Goal: Information Seeking & Learning: Find specific fact

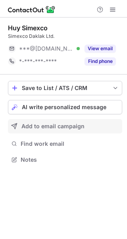
scroll to position [154, 127]
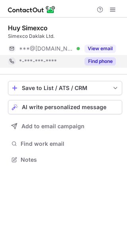
click at [86, 60] on button "Find phone" at bounding box center [100, 61] width 31 height 8
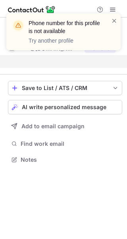
scroll to position [141, 127]
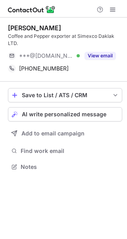
scroll to position [161, 127]
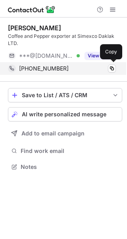
click at [112, 73] on div "+84936757577 Copy" at bounding box center [62, 68] width 108 height 13
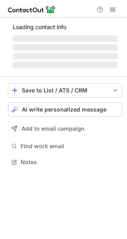
scroll to position [154, 127]
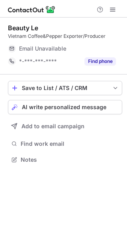
click at [97, 67] on div "Find phone" at bounding box center [98, 61] width 36 height 13
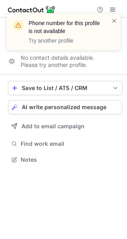
scroll to position [141, 127]
